Goal: Check status: Check status

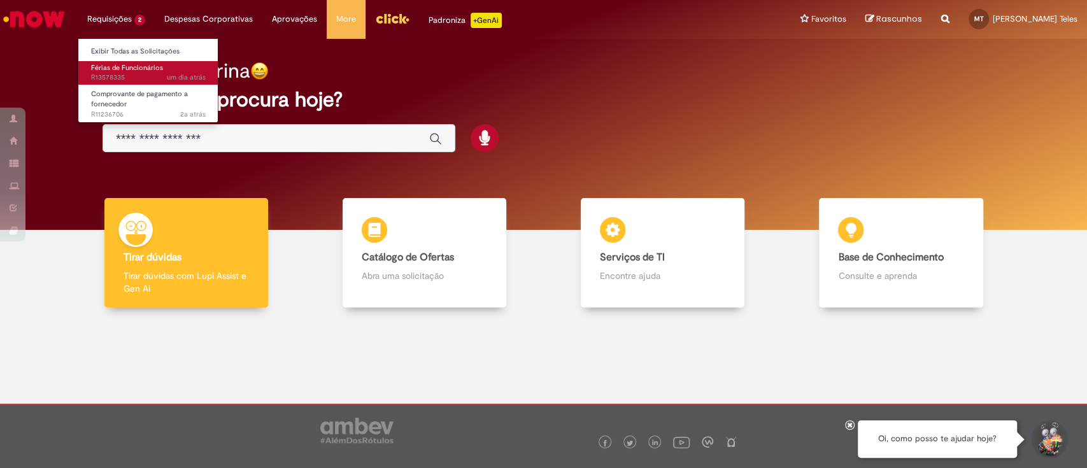
click at [121, 67] on span "Férias de Funcionários" at bounding box center [127, 68] width 72 height 10
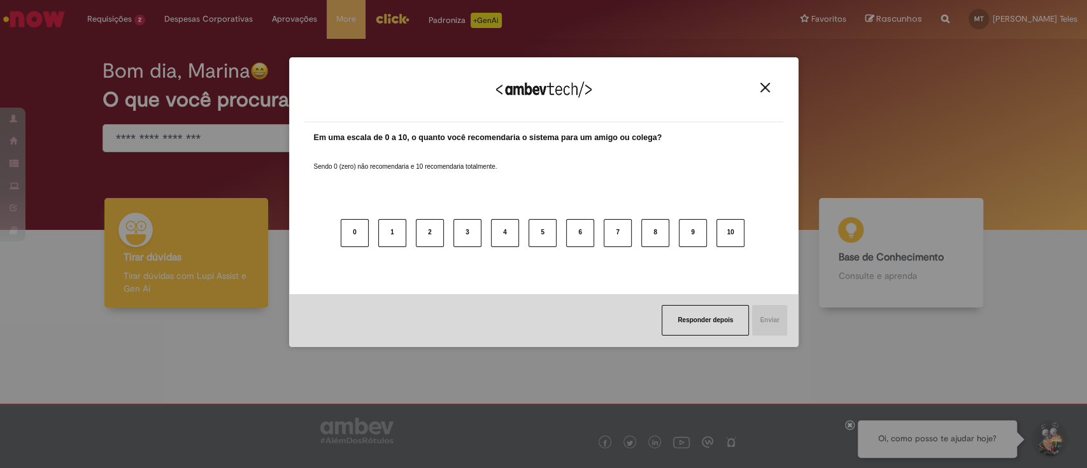
click at [767, 86] on img "Close" at bounding box center [765, 88] width 10 height 10
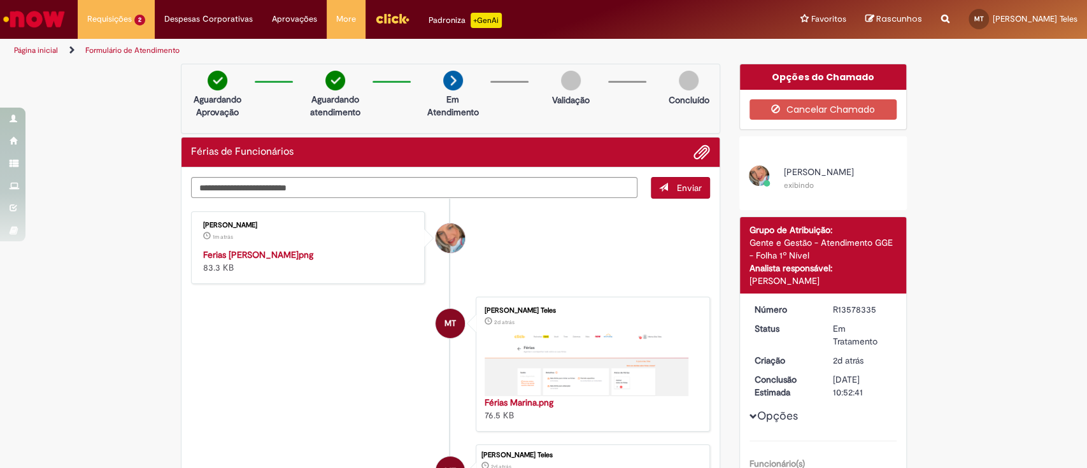
click at [326, 248] on img "Histórico de tíquete" at bounding box center [309, 248] width 212 height 0
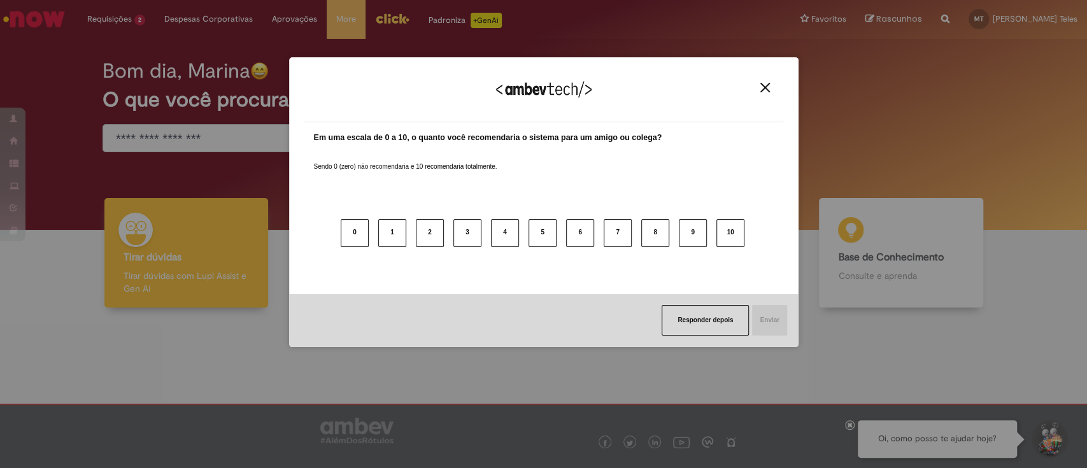
click at [768, 91] on img "Close" at bounding box center [765, 88] width 10 height 10
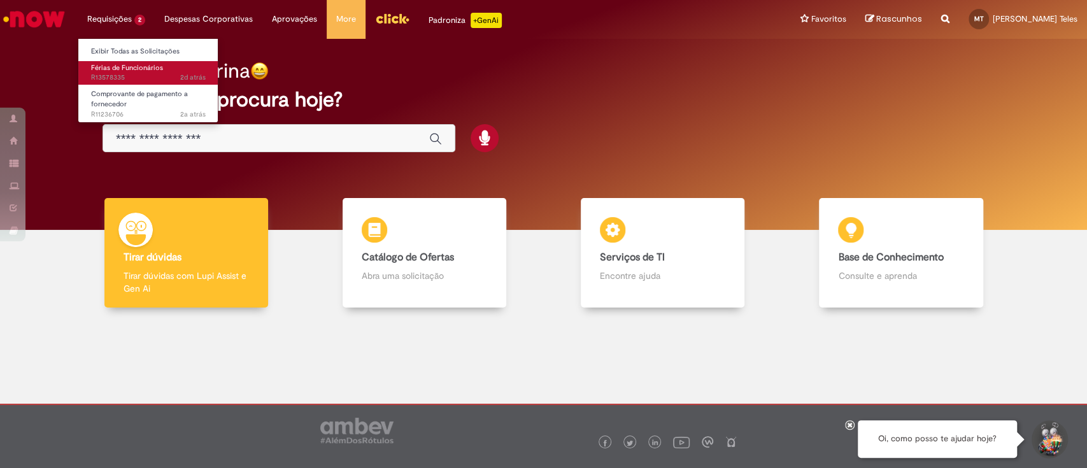
click at [130, 72] on link "Férias de Funcionários 2d atrás 2 dias atrás R13578335" at bounding box center [148, 73] width 140 height 24
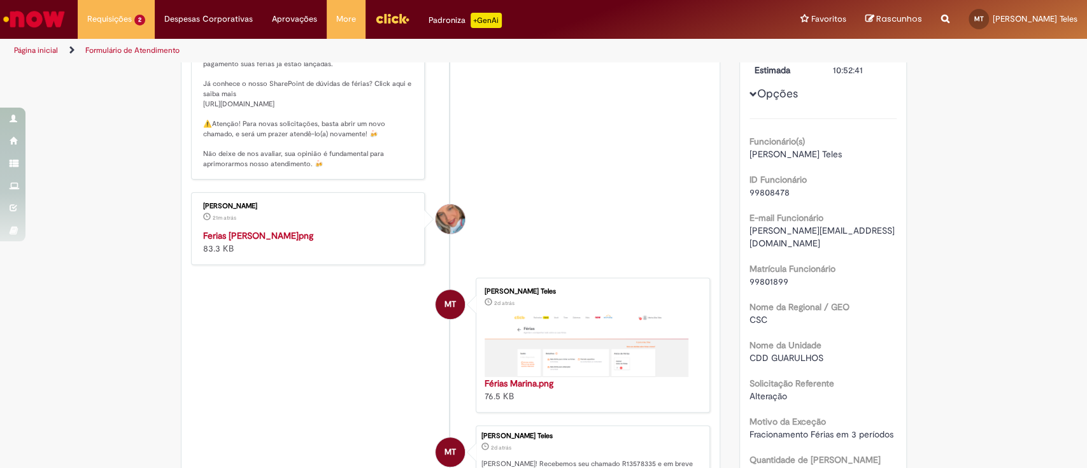
scroll to position [339, 0]
